Goal: Register for event/course

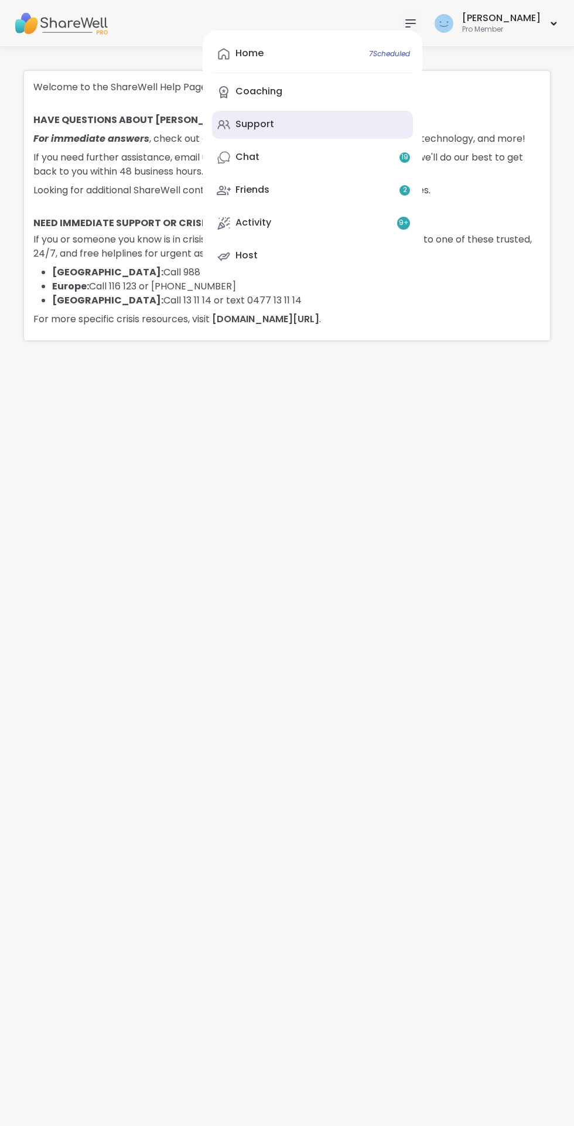
click at [274, 124] on div "Support" at bounding box center [255, 124] width 39 height 13
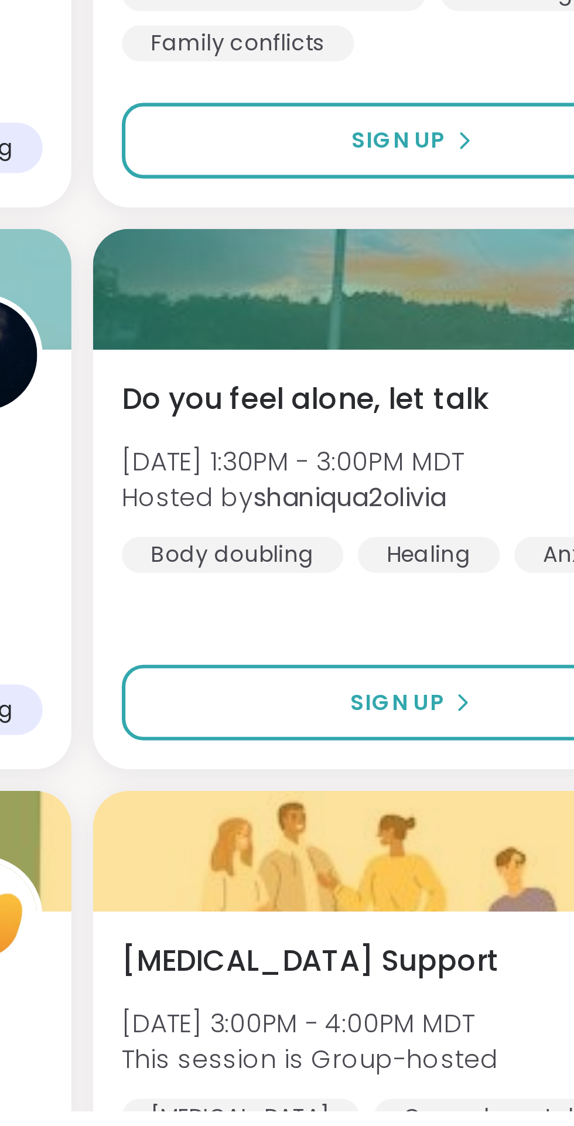
scroll to position [677, 0]
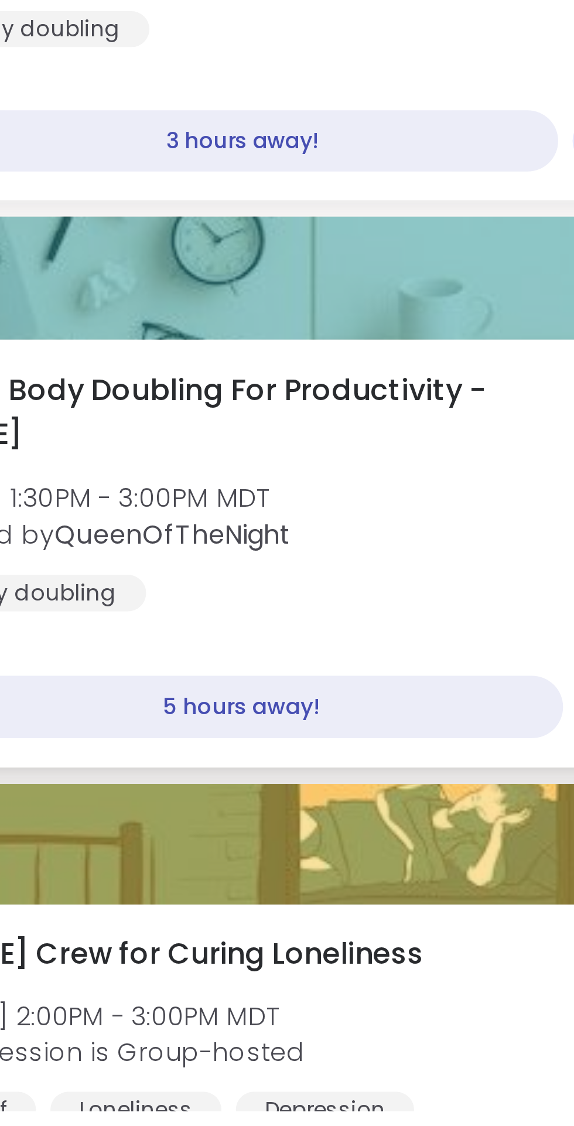
click at [134, 898] on span "Quiet Body Doubling For Productivity - [DATE]" at bounding box center [122, 898] width 202 height 29
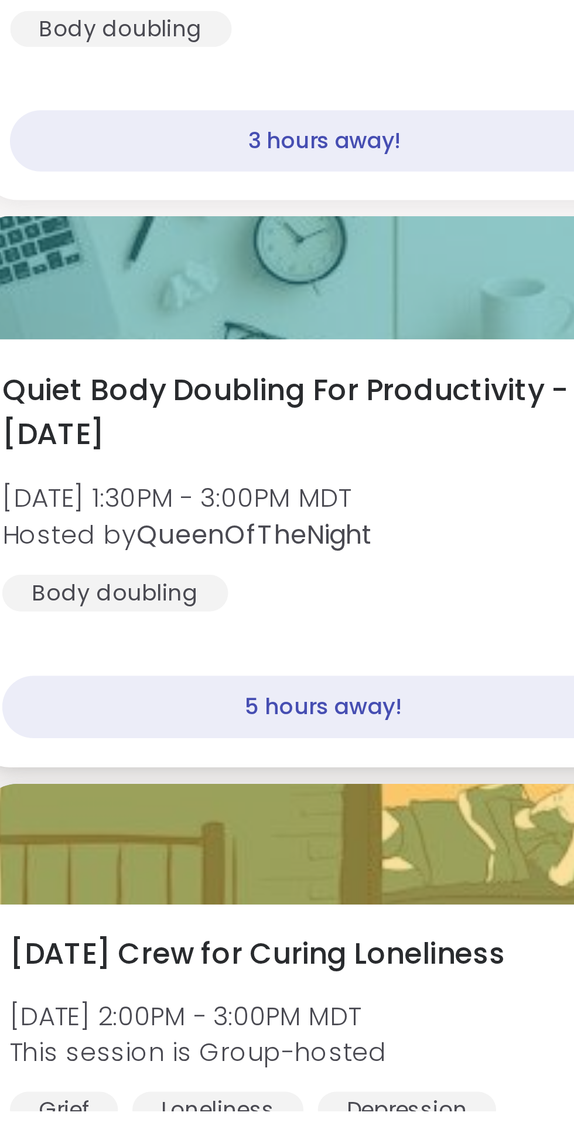
click at [131, 994] on div "5 hours away!" at bounding box center [125, 994] width 209 height 21
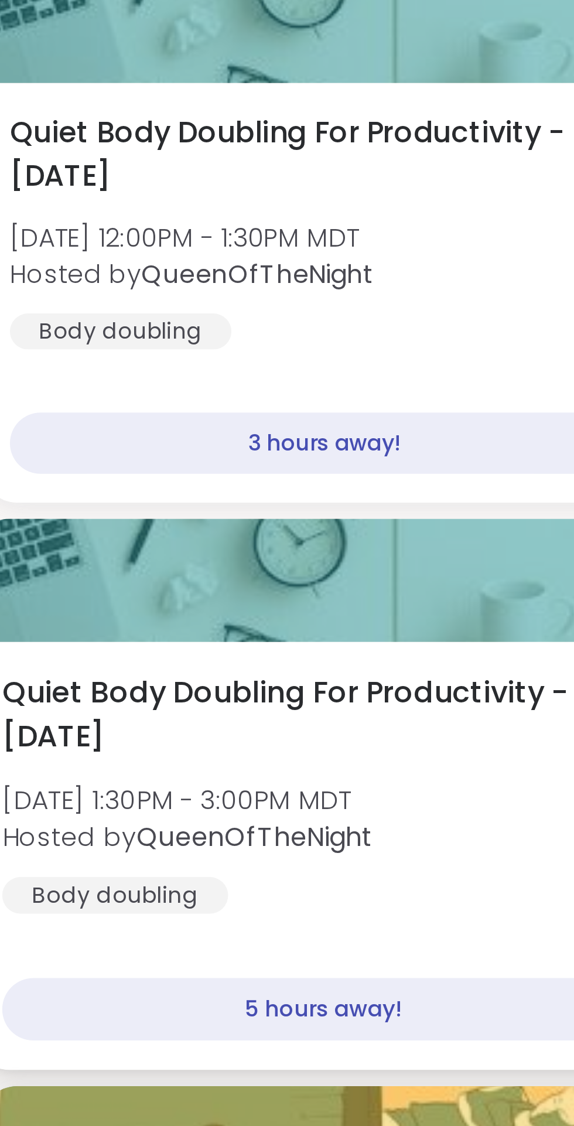
scroll to position [677, 0]
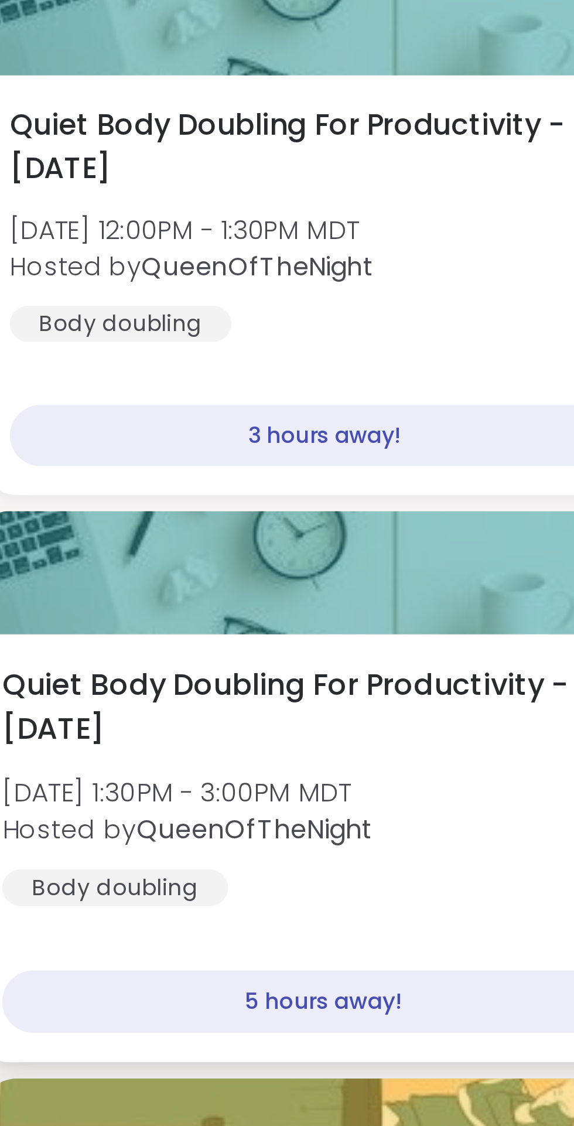
click at [116, 890] on span "Quiet Body Doubling For Productivity - [DATE]" at bounding box center [122, 899] width 202 height 29
click at [117, 919] on div "Quiet Body Doubling For Productivity - [DATE] [DATE] 1:30PM - 3:00PM MDT Hosted…" at bounding box center [149, 924] width 256 height 79
click at [141, 972] on div "Quiet Body Doubling For Productivity - [DATE] [DATE] 1:30PM - 3:00PM MDT Hosted…" at bounding box center [148, 944] width 275 height 139
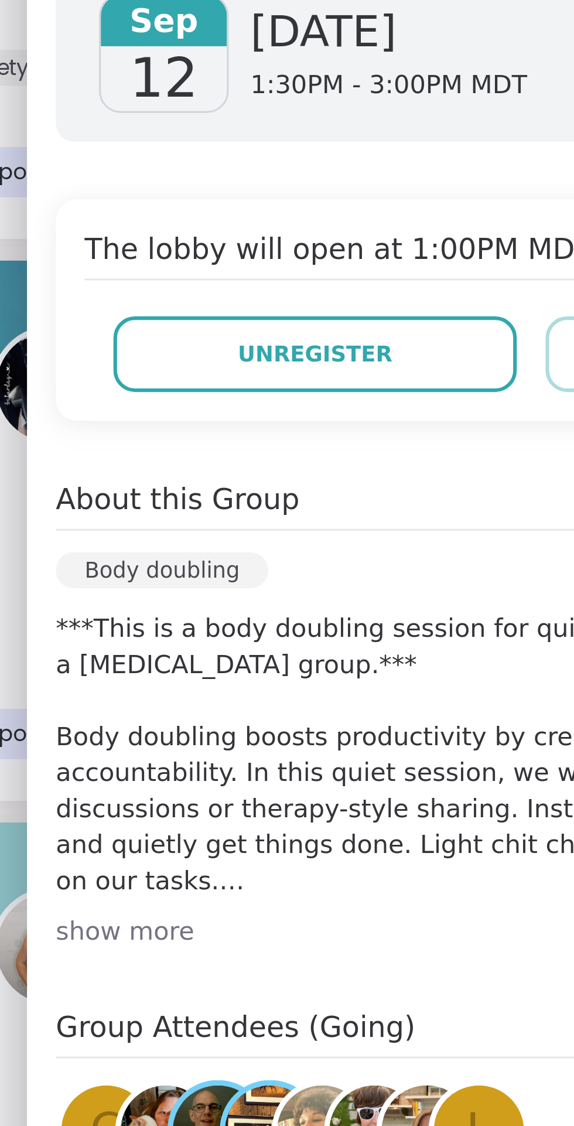
scroll to position [677, 0]
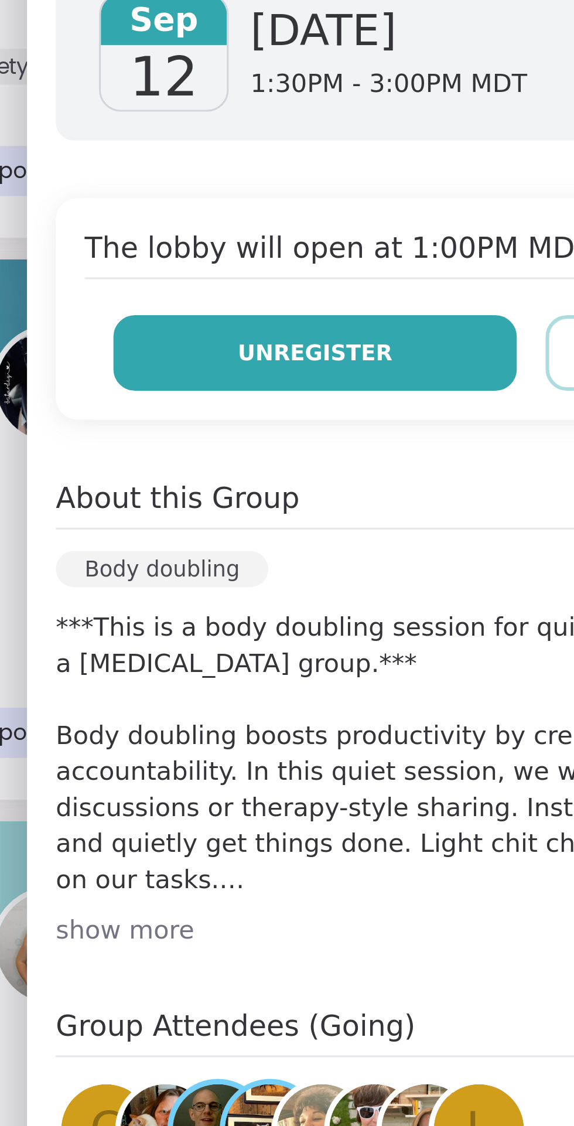
click at [349, 312] on button "Unregister" at bounding box center [339, 318] width 131 height 25
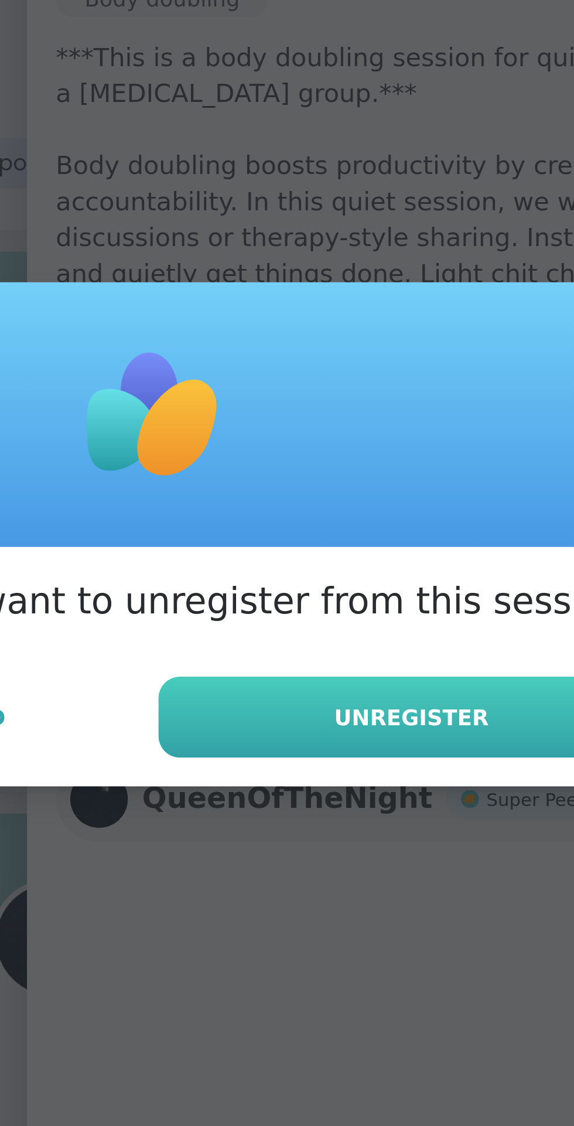
click at [371, 620] on span "Unregister" at bounding box center [371, 623] width 50 height 11
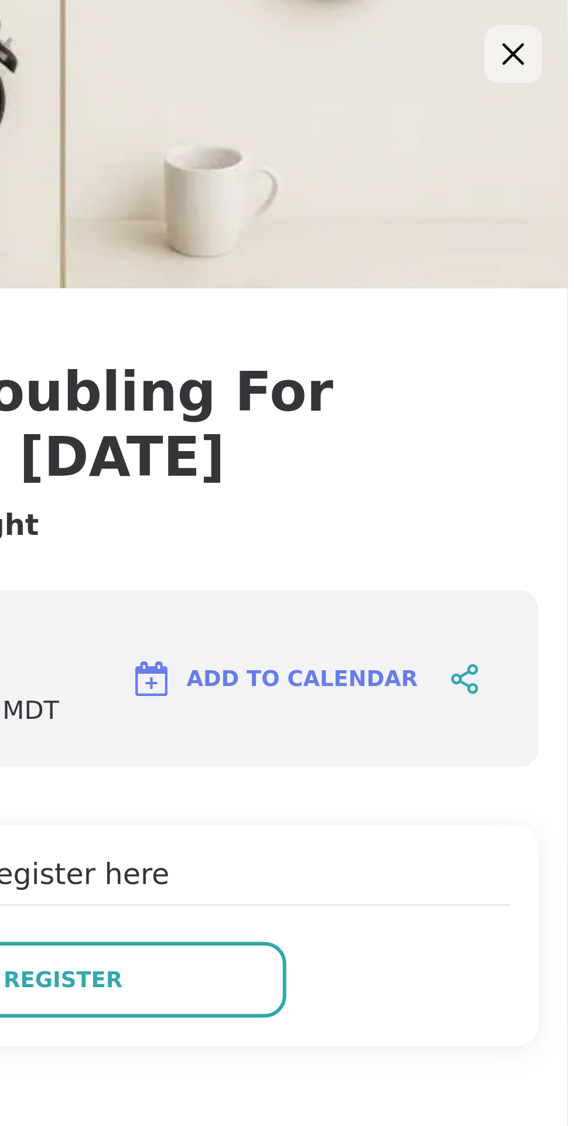
scroll to position [567, 0]
click at [562, 18] on icon at bounding box center [556, 17] width 15 height 15
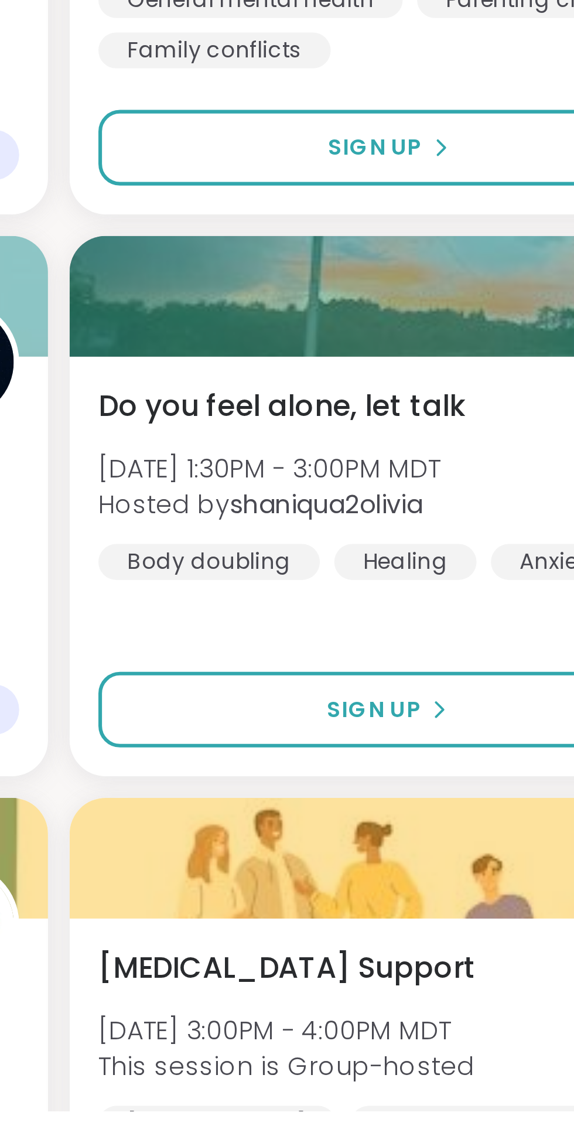
scroll to position [674, 0]
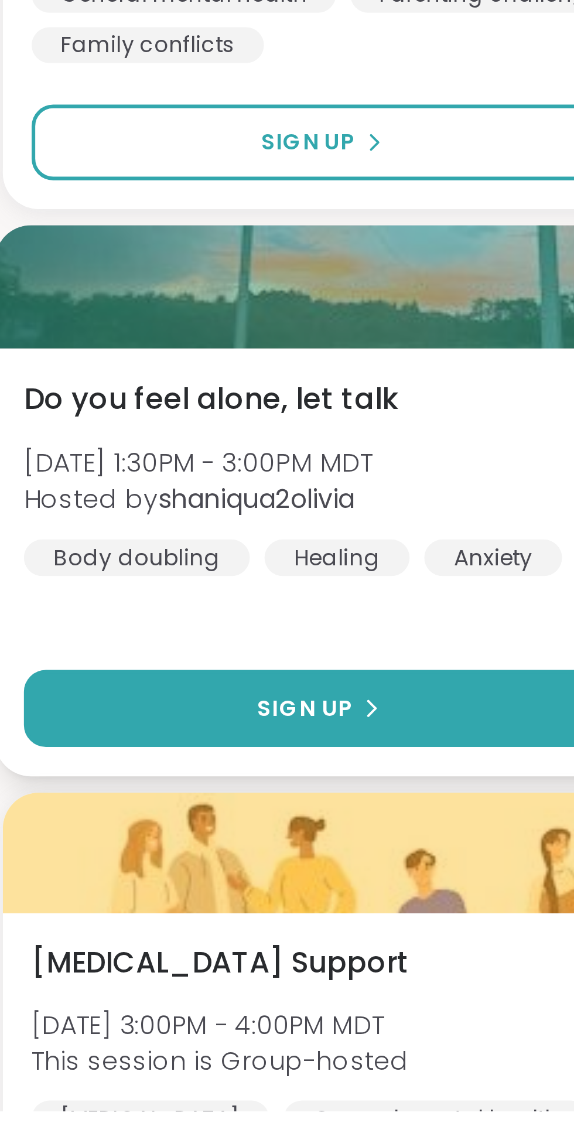
click at [398, 993] on span "Sign Up" at bounding box center [388, 995] width 31 height 11
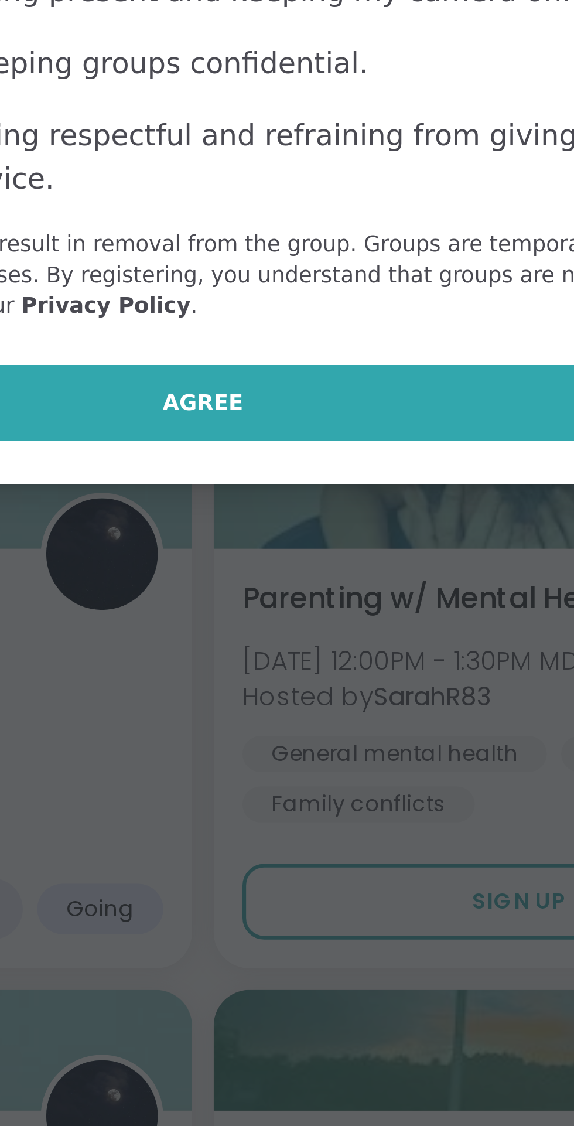
click at [295, 652] on span "Agree" at bounding box center [287, 648] width 26 height 11
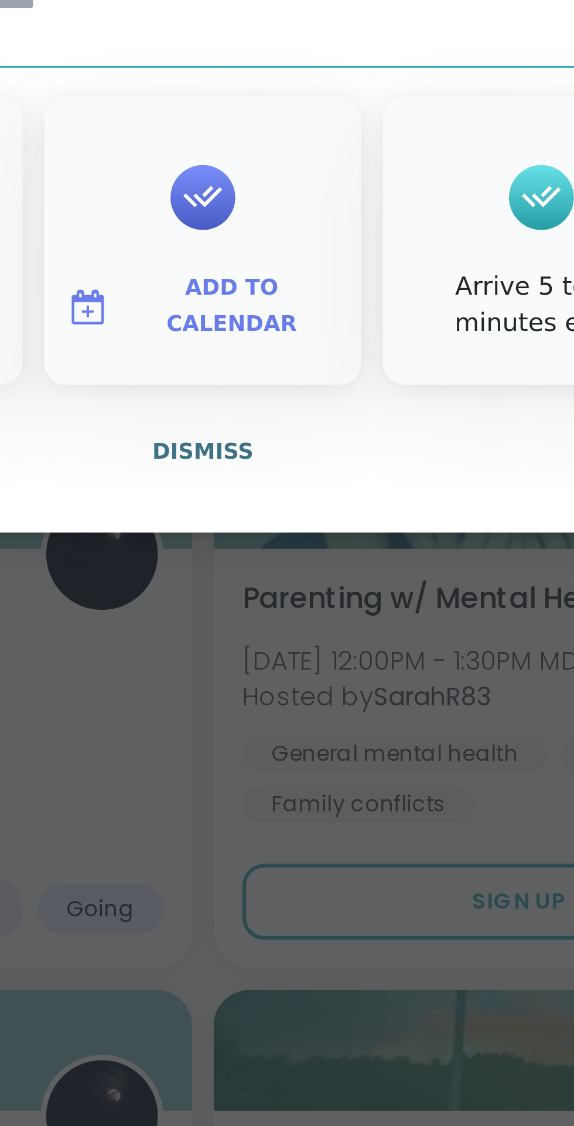
type textarea "*"
click at [295, 613] on button "Add to Calendar" at bounding box center [287, 617] width 98 height 25
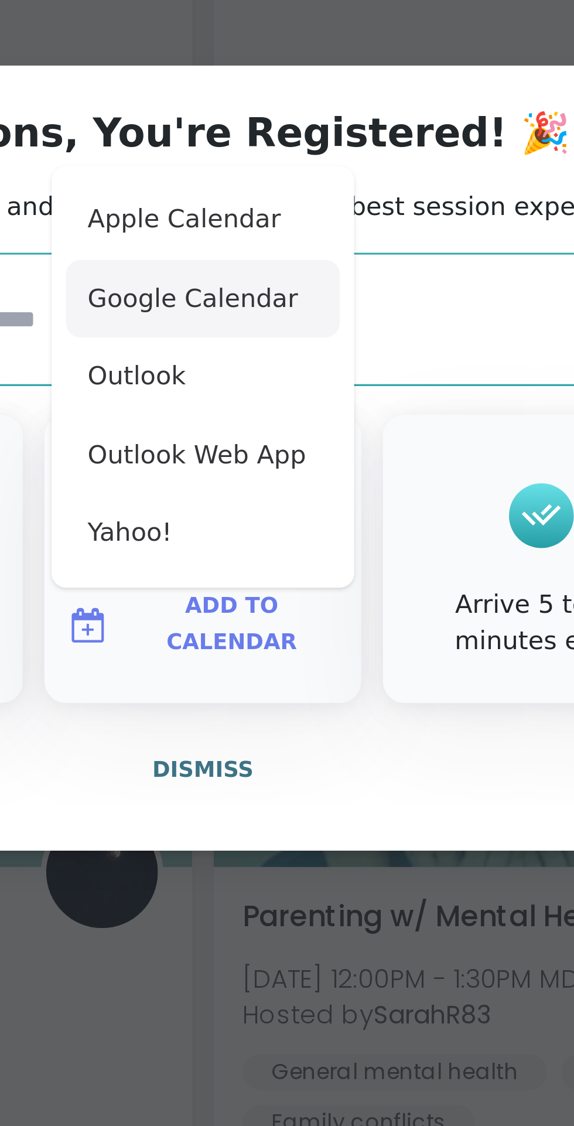
click at [291, 512] on button "Google Calendar" at bounding box center [287, 512] width 89 height 26
